Goal: Register for event/course

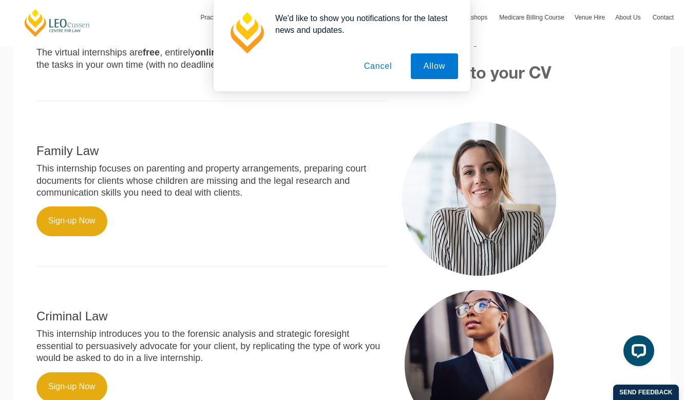
scroll to position [334, 0]
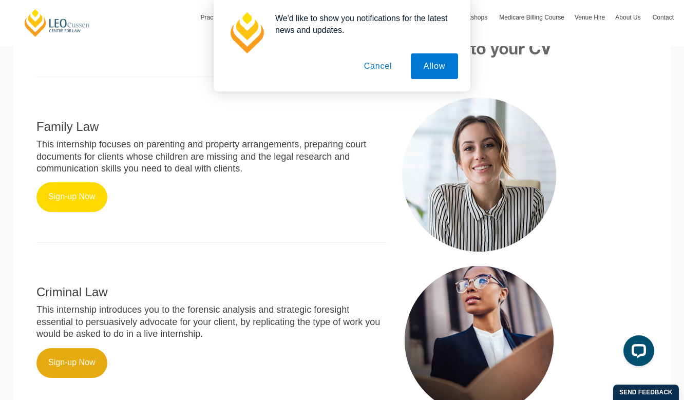
click at [67, 194] on link "Sign-up Now" at bounding box center [71, 197] width 71 height 30
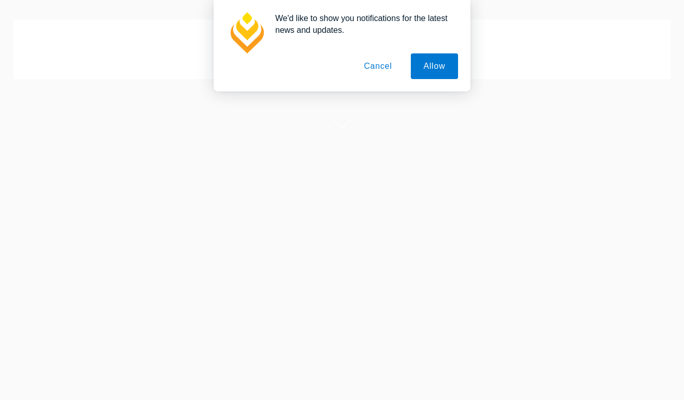
scroll to position [118, 0]
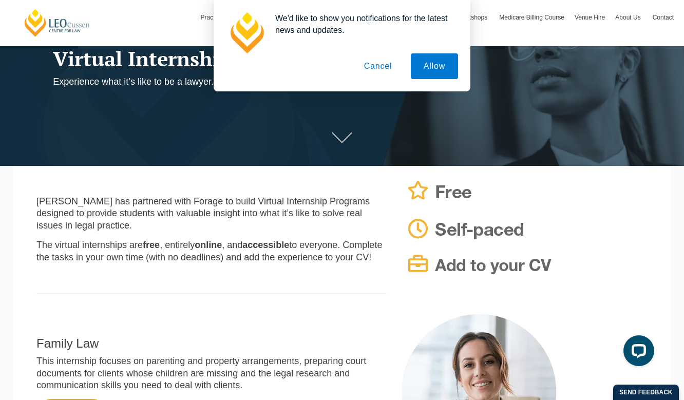
click at [374, 69] on button "Cancel" at bounding box center [378, 66] width 54 height 26
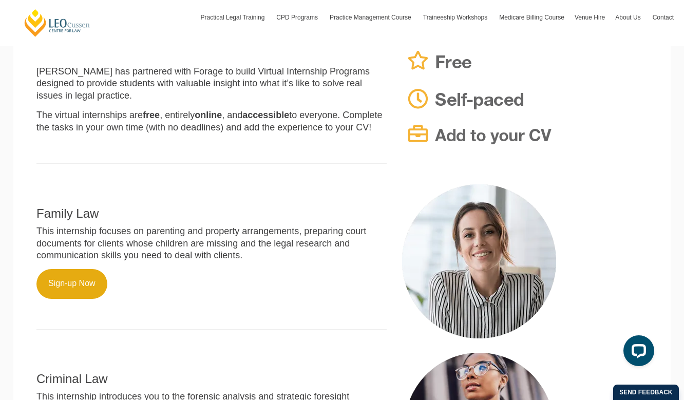
scroll to position [250, 0]
